Goal: Task Accomplishment & Management: Manage account settings

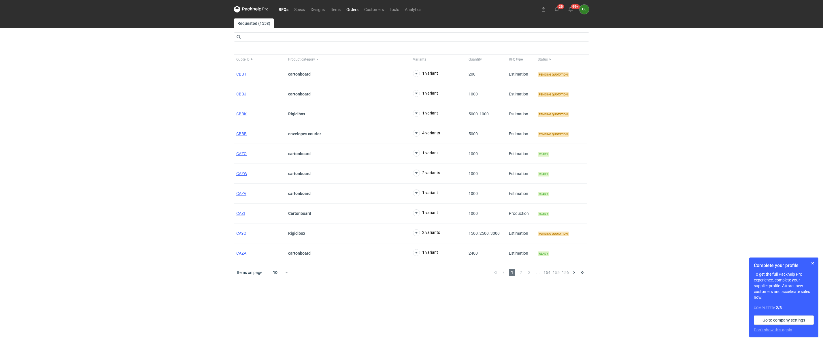
click at [347, 6] on link "Orders" at bounding box center [353, 9] width 18 height 7
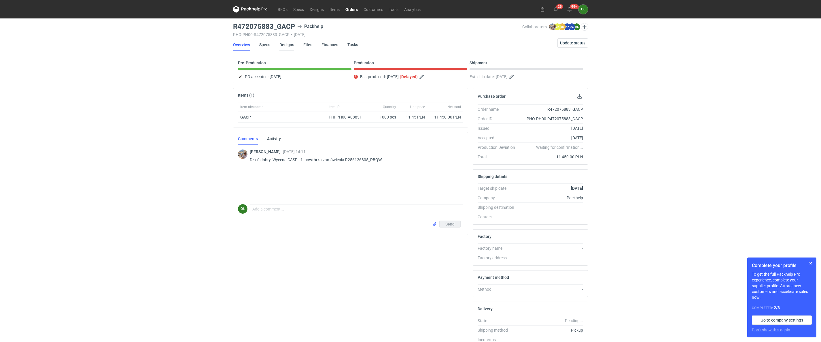
click at [282, 42] on link "Designs" at bounding box center [287, 44] width 15 height 13
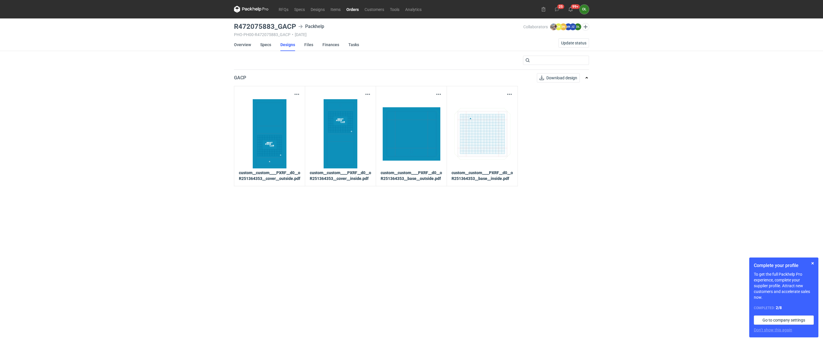
click at [357, 11] on link "Orders" at bounding box center [353, 9] width 18 height 7
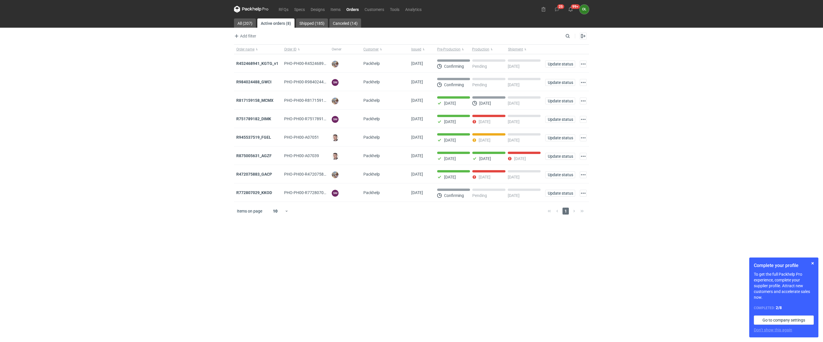
drag, startPoint x: 257, startPoint y: 119, endPoint x: 146, endPoint y: 135, distance: 111.5
click at [146, 135] on div "RFQs Specs Designs Items Orders Customers Tools Analytics 25 99+ OŁ [PERSON_NAM…" at bounding box center [411, 171] width 823 height 342
drag, startPoint x: 254, startPoint y: 79, endPoint x: 214, endPoint y: 83, distance: 40.8
click at [214, 83] on div "RFQs Specs Designs Items Orders Customers Tools Analytics 25 99+ OŁ [PERSON_NAM…" at bounding box center [411, 171] width 823 height 342
click at [251, 83] on strong "R984024488_GWCI" at bounding box center [253, 82] width 35 height 5
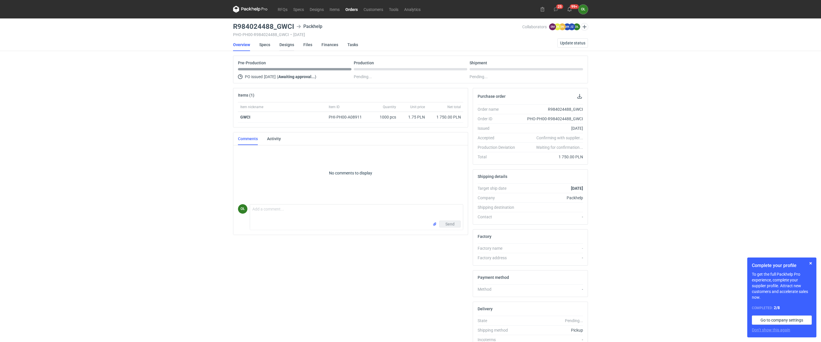
click at [284, 46] on link "Designs" at bounding box center [287, 44] width 15 height 13
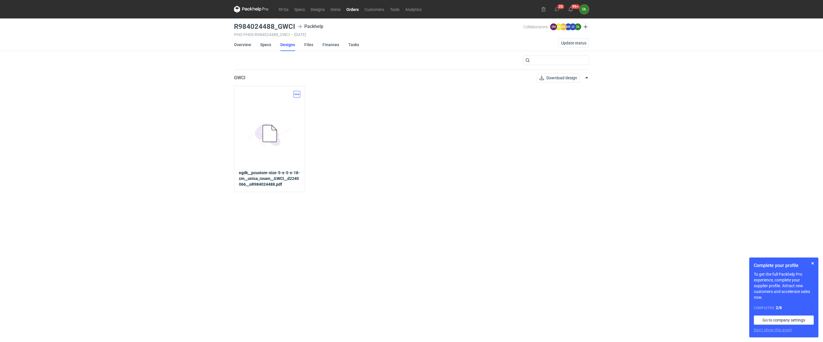
click at [297, 95] on button "button" at bounding box center [296, 94] width 7 height 7
click at [285, 108] on link "Download design part" at bounding box center [271, 107] width 53 height 9
drag, startPoint x: 233, startPoint y: 24, endPoint x: 304, endPoint y: 27, distance: 71.0
click at [304, 27] on main "R984024488_GWCI Packhelp PHO-PH00-R984024488_GWCI • [DATE] Collaborators [PERSO…" at bounding box center [412, 179] width 360 height 323
copy h3 "R984024488_GWCI"
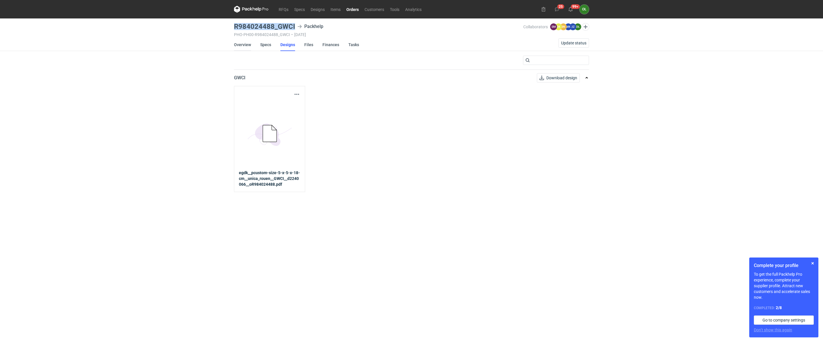
click at [245, 44] on link "Overview" at bounding box center [242, 44] width 17 height 13
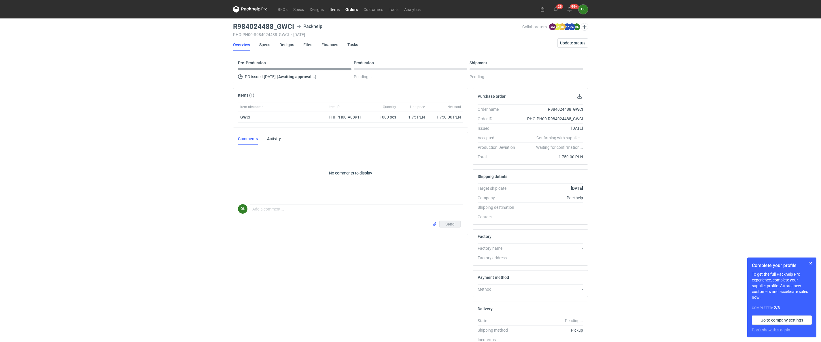
click at [336, 11] on link "Items" at bounding box center [335, 9] width 16 height 7
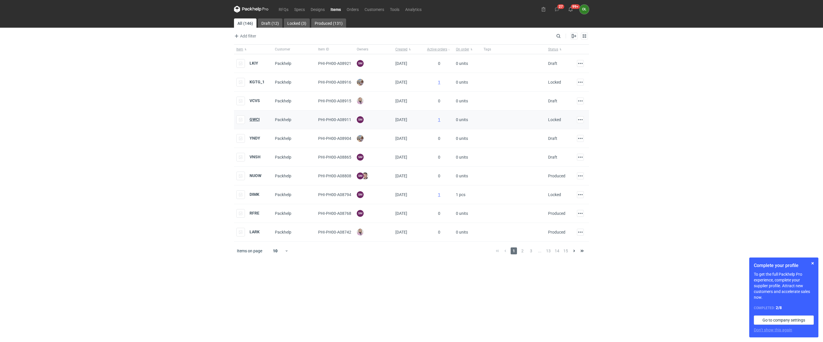
click at [254, 120] on strong "GWCI" at bounding box center [255, 119] width 10 height 5
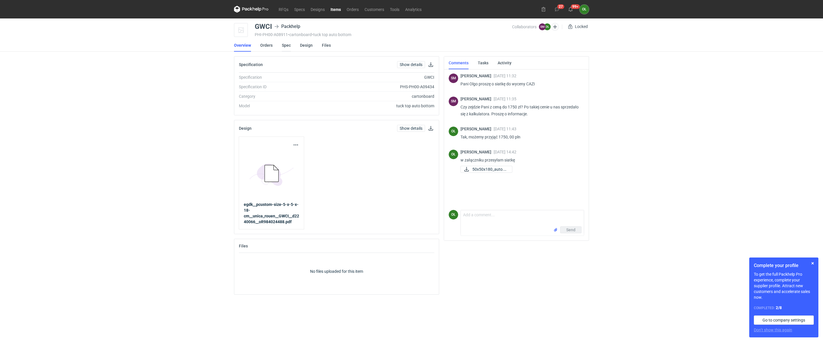
click at [288, 44] on link "Spec" at bounding box center [286, 45] width 9 height 13
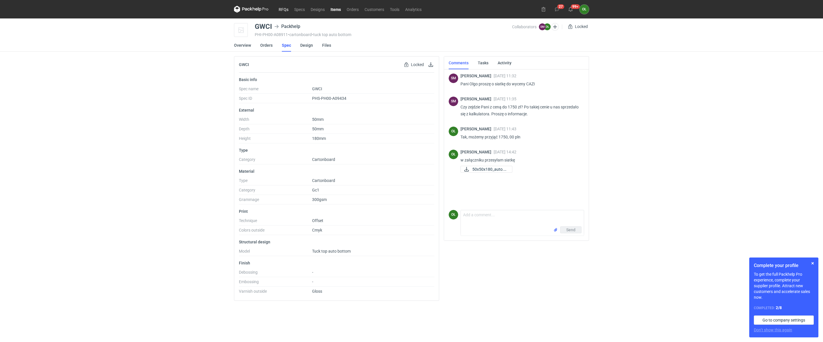
click at [290, 8] on link "RFQs" at bounding box center [284, 9] width 16 height 7
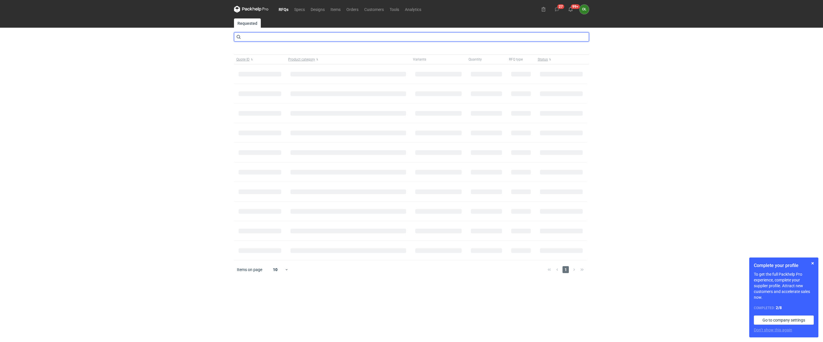
click at [270, 35] on input "text" at bounding box center [411, 36] width 355 height 9
type input "anx"
click at [243, 38] on input "anx" at bounding box center [411, 36] width 355 height 9
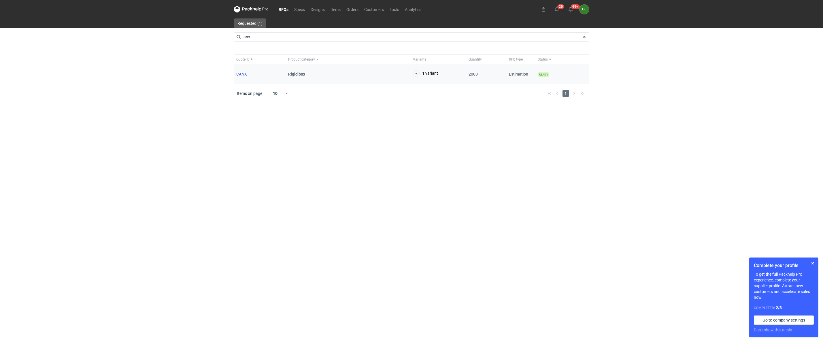
click at [236, 74] on span "CANX" at bounding box center [241, 74] width 11 height 5
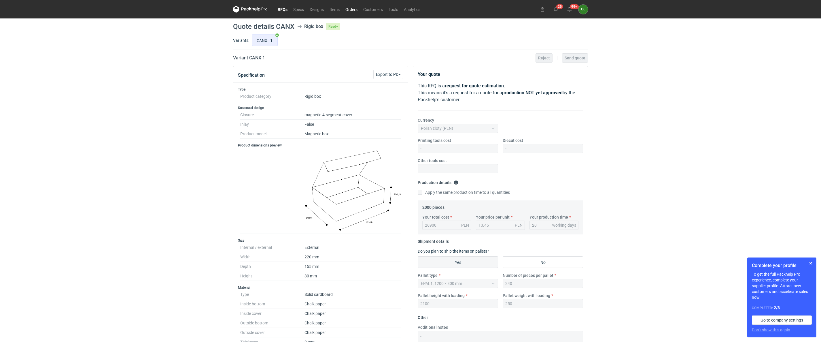
click at [353, 9] on link "Orders" at bounding box center [352, 9] width 18 height 7
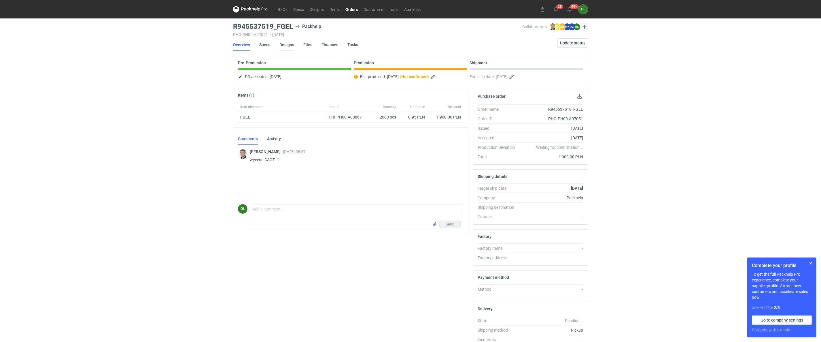
click at [289, 48] on link "Designs" at bounding box center [287, 44] width 15 height 13
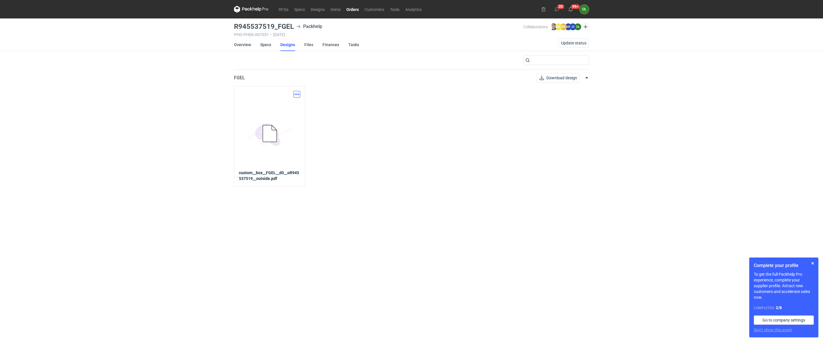
click at [297, 95] on button "button" at bounding box center [296, 94] width 7 height 7
click at [279, 107] on link "Download design part" at bounding box center [271, 107] width 53 height 9
drag, startPoint x: 231, startPoint y: 23, endPoint x: 293, endPoint y: 24, distance: 62.6
click at [293, 24] on div "RFQs Specs Designs Items Orders Customers Tools Analytics 25 99+ OŁ Olga Łopato…" at bounding box center [411, 171] width 823 height 342
copy h3 "R945537519_FGEL"
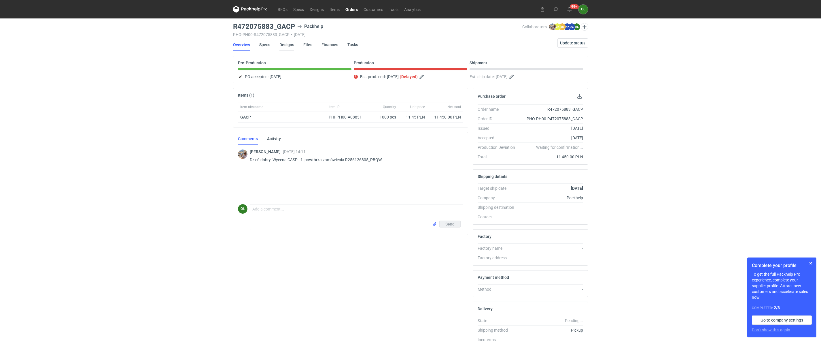
click at [291, 44] on link "Designs" at bounding box center [287, 44] width 15 height 13
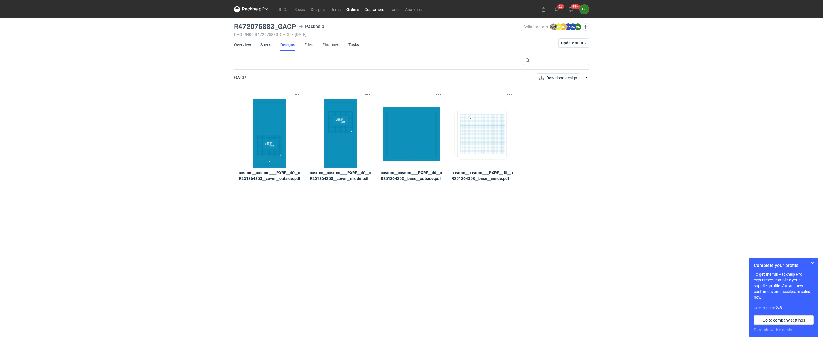
click at [363, 9] on link "Customers" at bounding box center [374, 9] width 25 height 7
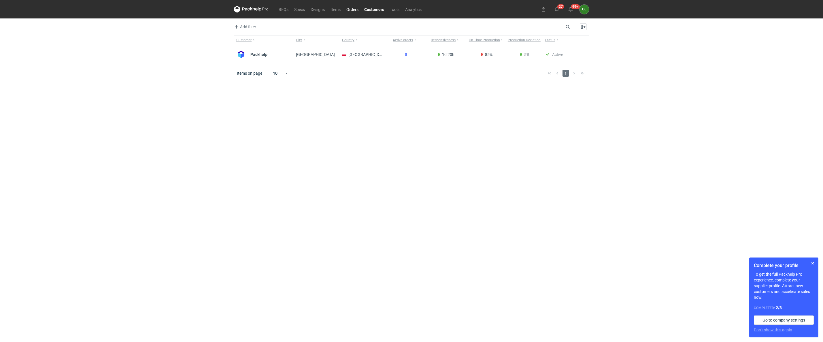
click at [353, 7] on link "Orders" at bounding box center [353, 9] width 18 height 7
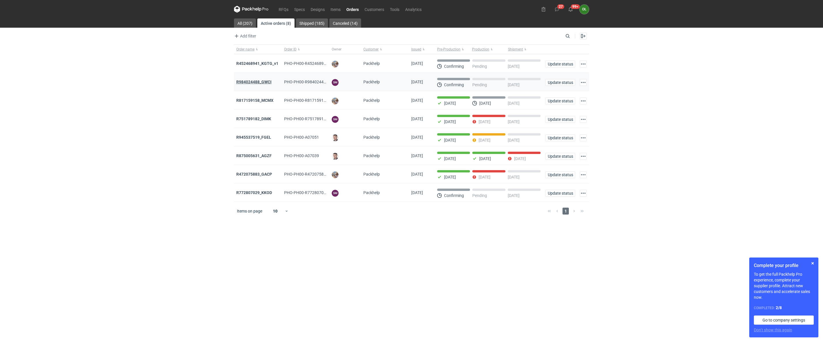
click at [255, 82] on strong "R984024488_GWCI" at bounding box center [253, 82] width 35 height 5
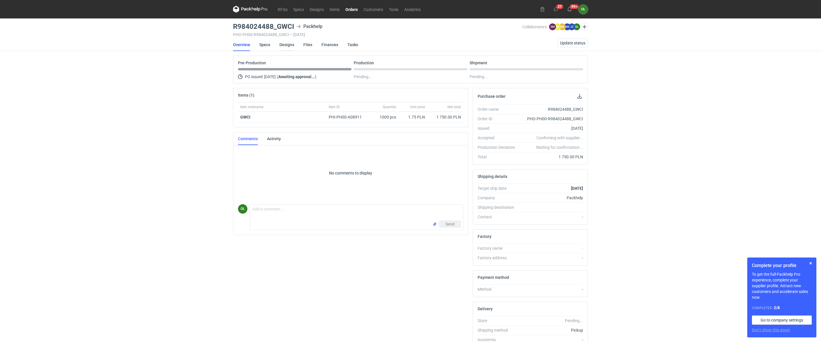
click at [288, 42] on link "Designs" at bounding box center [287, 44] width 15 height 13
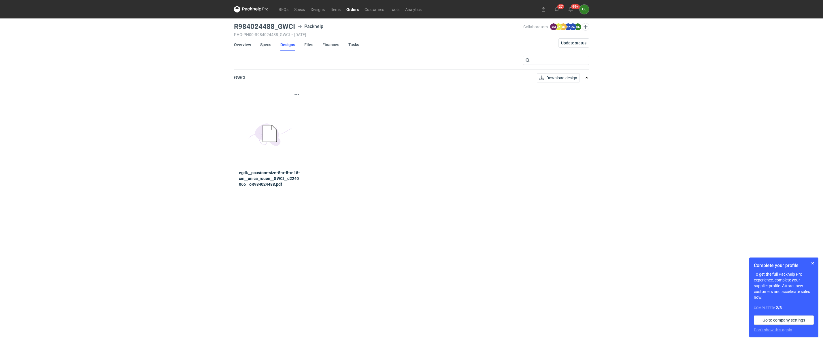
click at [282, 128] on icon "5BD5AC33-3523-40E7-9262-1BFF0AD53D48@1x" at bounding box center [270, 134] width 46 height 46
click at [297, 93] on button "button" at bounding box center [296, 94] width 7 height 7
click at [291, 105] on link "Download design part" at bounding box center [271, 107] width 53 height 9
drag, startPoint x: 10, startPoint y: 104, endPoint x: 114, endPoint y: 96, distance: 103.5
click at [10, 104] on div "RFQs Specs Designs Items Orders Customers Tools Analytics 27 99+ OŁ Olga Łopato…" at bounding box center [411, 171] width 823 height 342
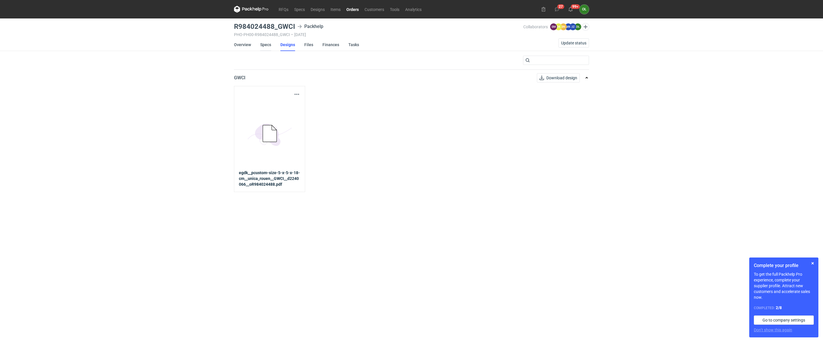
click at [267, 44] on link "Specs" at bounding box center [265, 44] width 11 height 13
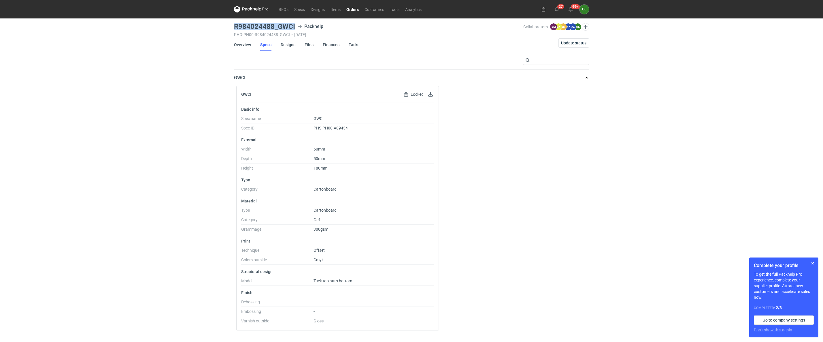
drag, startPoint x: 231, startPoint y: 25, endPoint x: 294, endPoint y: 25, distance: 63.4
click at [294, 25] on div "RFQs Specs Designs Items Orders Customers Tools Analytics 27 99+ OŁ Olga Łopato…" at bounding box center [411, 171] width 823 height 342
copy h3 "R984024488_GWCI"
click at [246, 48] on link "Overview" at bounding box center [242, 44] width 17 height 13
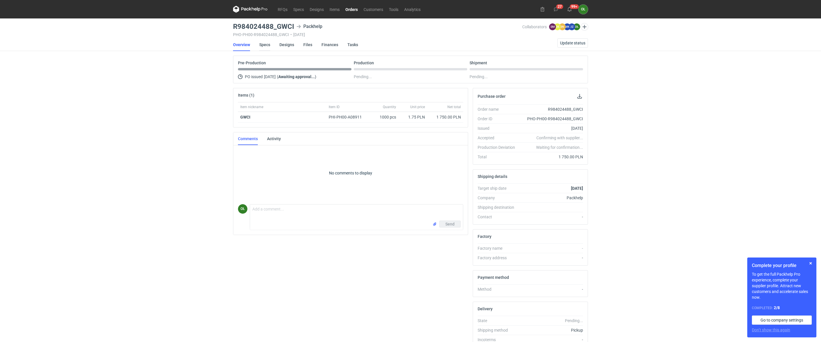
click at [269, 45] on link "Specs" at bounding box center [264, 44] width 11 height 13
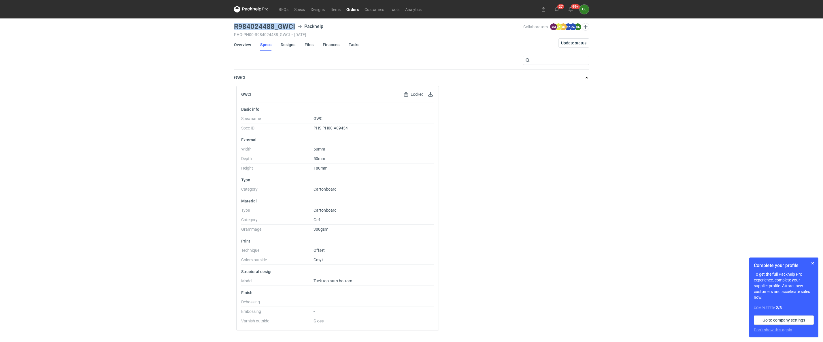
drag, startPoint x: 233, startPoint y: 26, endPoint x: 297, endPoint y: 22, distance: 64.1
click at [297, 22] on main "R984024488_GWCI Packhelp PHO-PH00-R984024488_GWCI • 14/08/2025 Collaborators SM…" at bounding box center [412, 179] width 360 height 323
copy h3 "R984024488_GWCI"
click at [241, 46] on link "Overview" at bounding box center [242, 44] width 17 height 13
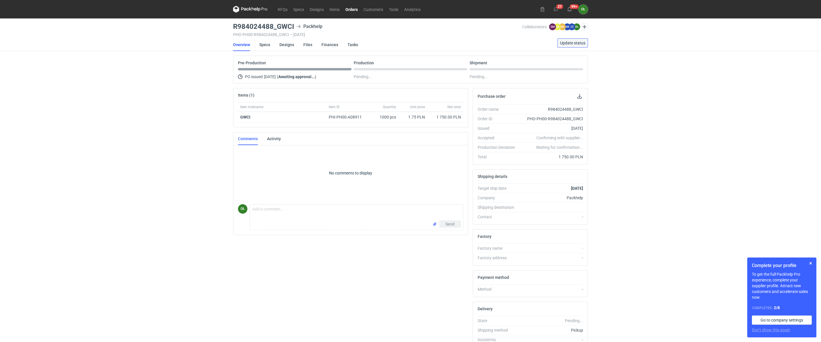
click at [584, 46] on button "Update status" at bounding box center [573, 42] width 31 height 9
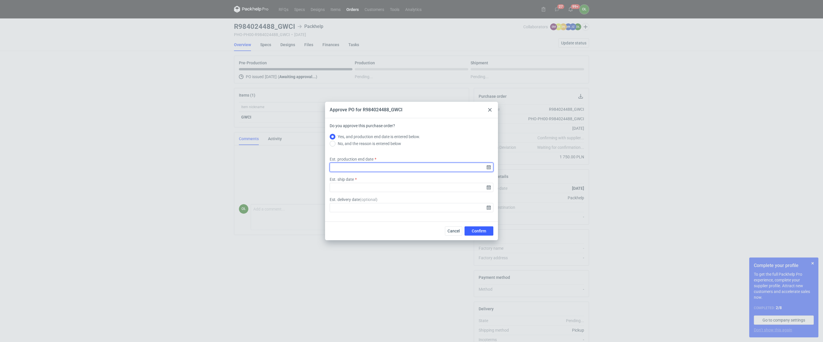
click at [491, 168] on input "Est. production end date" at bounding box center [412, 167] width 164 height 9
click at [428, 191] on span "29" at bounding box center [430, 190] width 5 height 6
type input "2025-08-29"
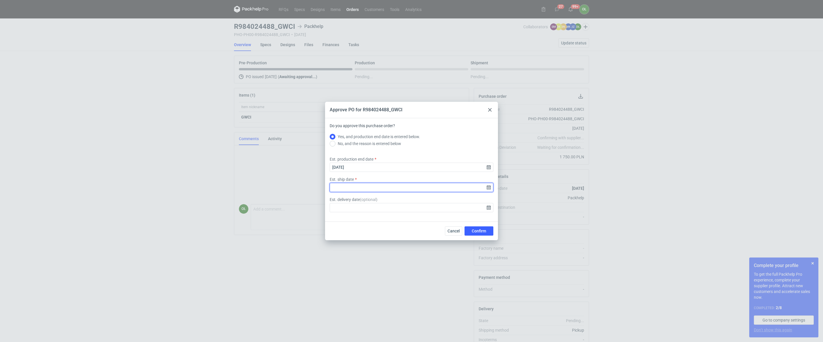
click at [489, 185] on input "Est. ship date" at bounding box center [412, 187] width 164 height 9
click at [395, 198] on button "1" at bounding box center [393, 200] width 9 height 9
type input "2025-09-01"
click at [482, 231] on span "Confirm" at bounding box center [479, 231] width 14 height 4
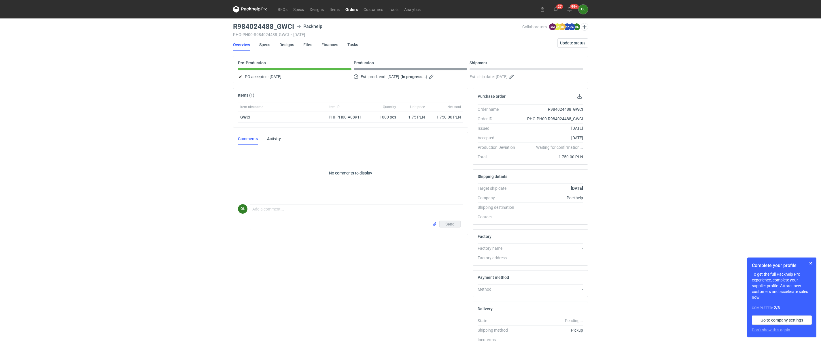
click at [352, 8] on link "Orders" at bounding box center [352, 9] width 18 height 7
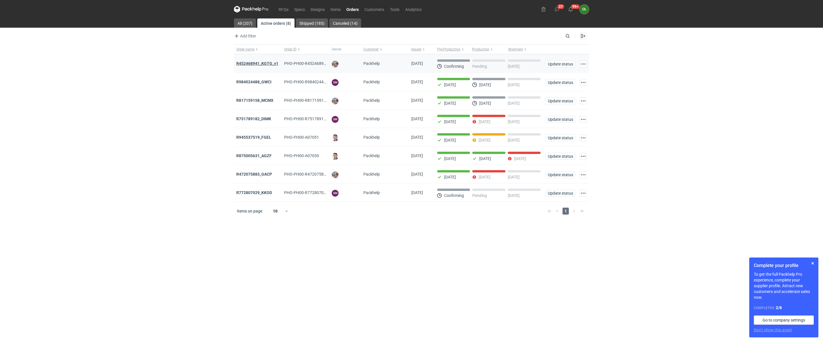
click at [255, 63] on strong "R452468941_KGTG_v1" at bounding box center [257, 63] width 42 height 5
